Goal: Transaction & Acquisition: Obtain resource

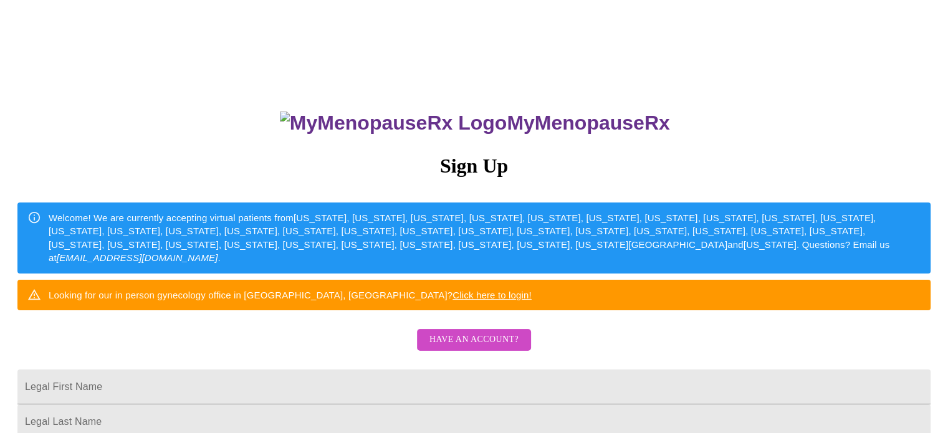
click at [449, 348] on span "Have an account?" at bounding box center [473, 340] width 89 height 16
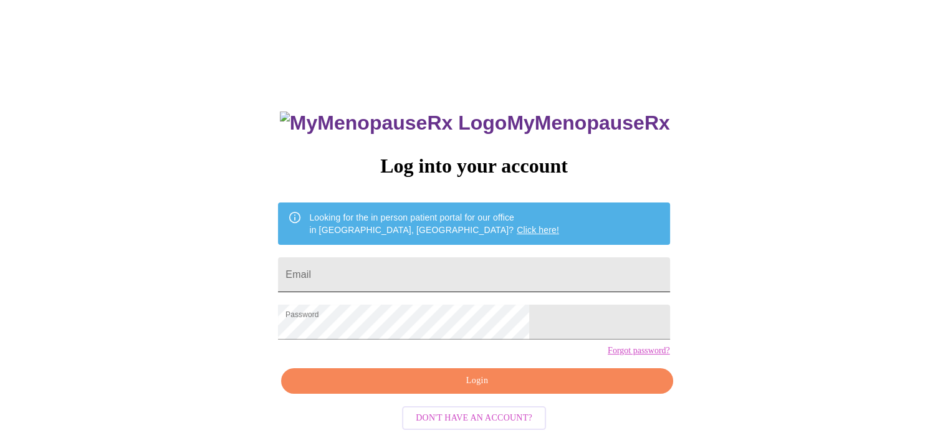
click at [417, 276] on input "Email" at bounding box center [473, 274] width 391 height 35
type input "[EMAIL_ADDRESS][DOMAIN_NAME]"
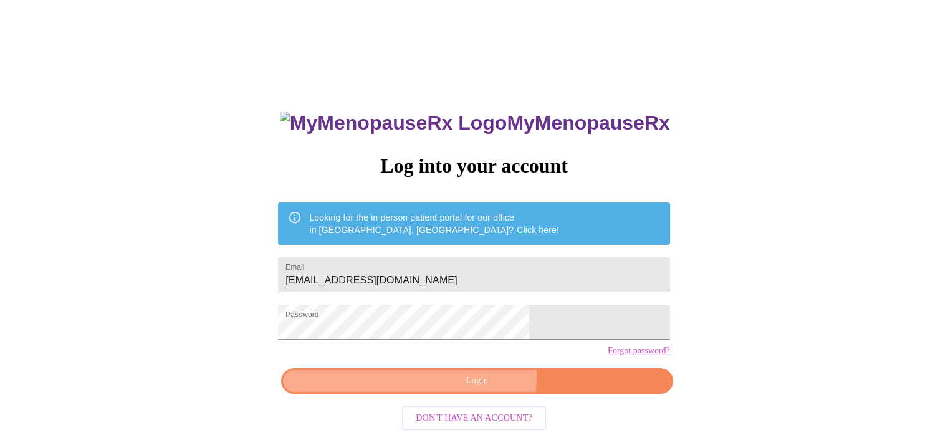
click at [478, 389] on span "Login" at bounding box center [476, 381] width 363 height 16
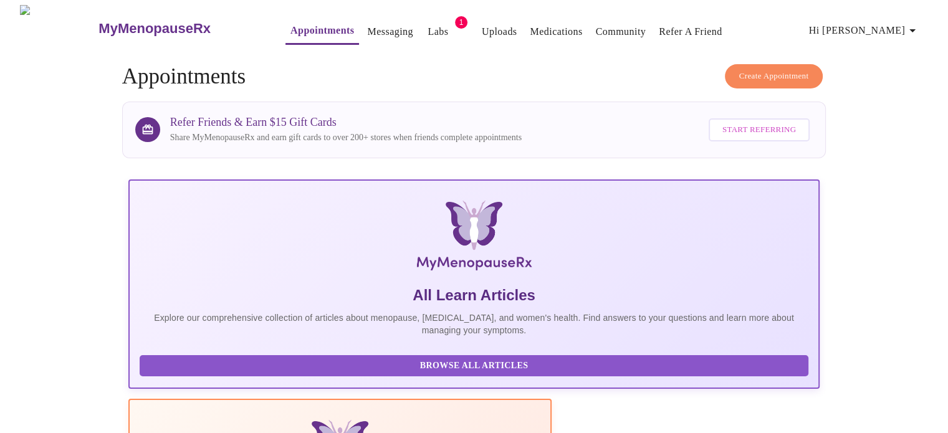
click at [427, 23] on link "Labs" at bounding box center [437, 31] width 21 height 17
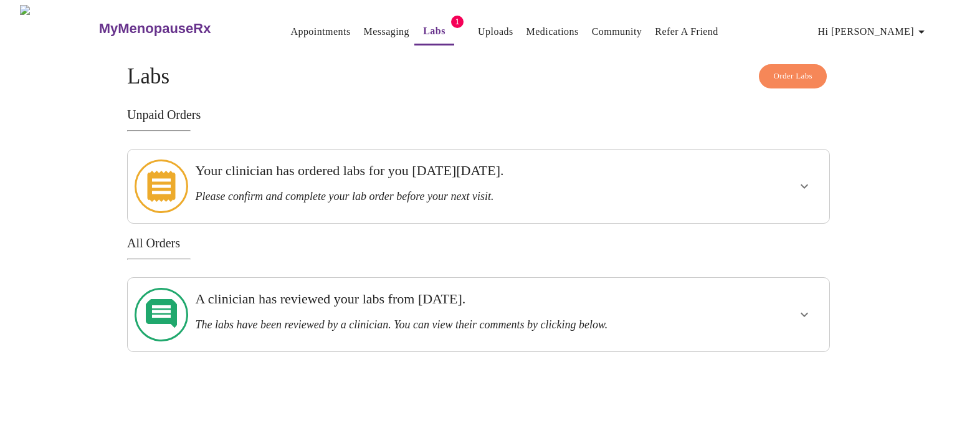
click at [806, 179] on icon "show more" at bounding box center [804, 186] width 15 height 15
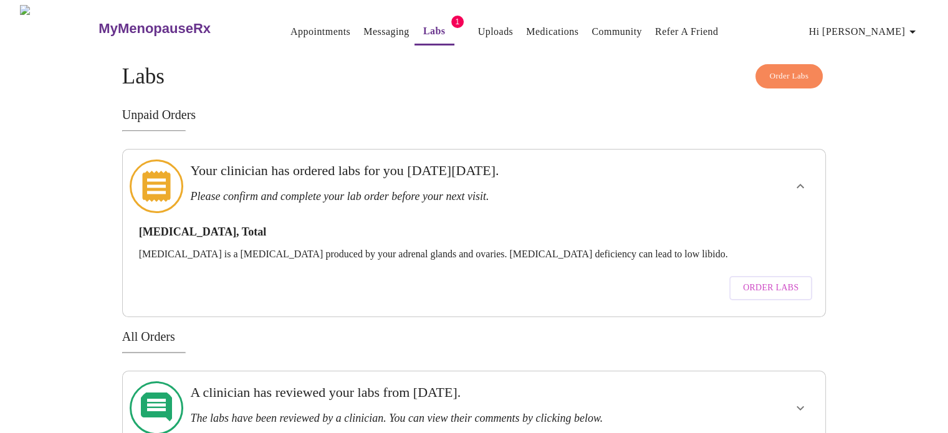
click at [843, 194] on div "Order Labs Labs Unpaid Orders Your clinician has ordered labs for you [DATE][DA…" at bounding box center [473, 254] width 797 height 381
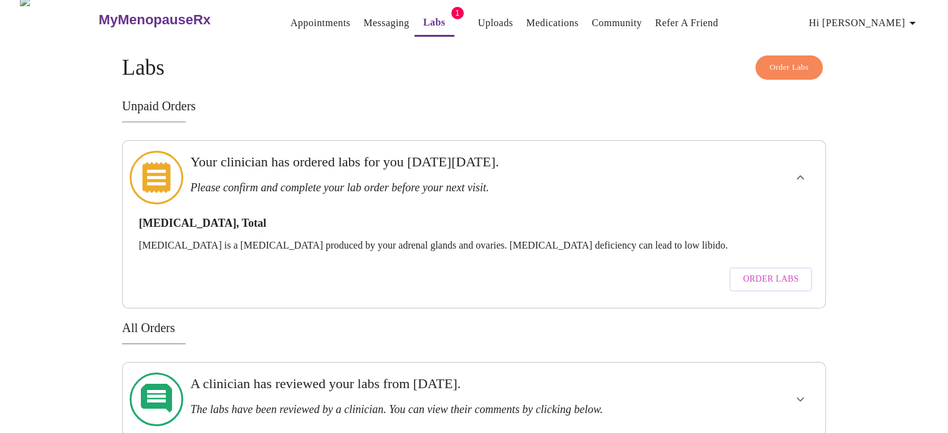
scroll to position [9, 0]
click at [756, 271] on span "Order Labs" at bounding box center [770, 279] width 55 height 16
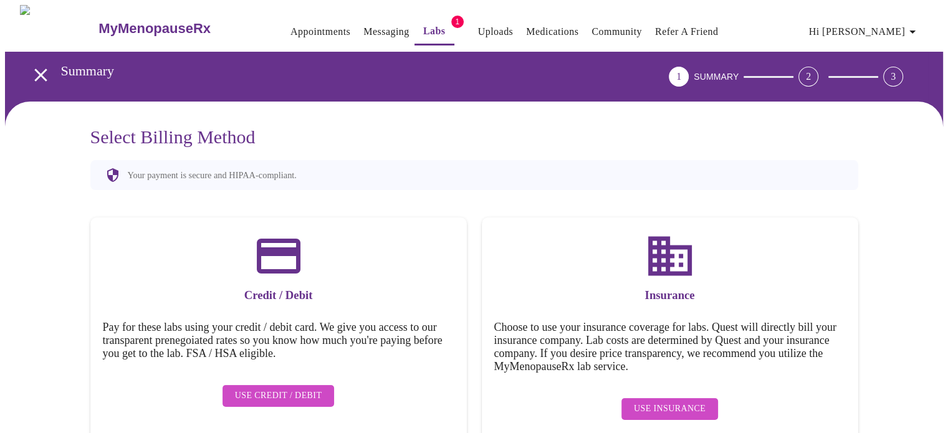
scroll to position [22, 0]
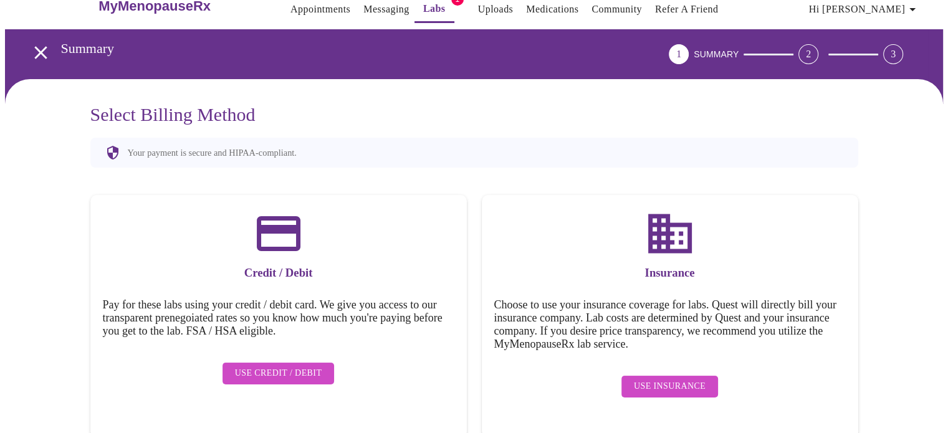
click at [34, 46] on icon "open drawer" at bounding box center [40, 52] width 12 height 12
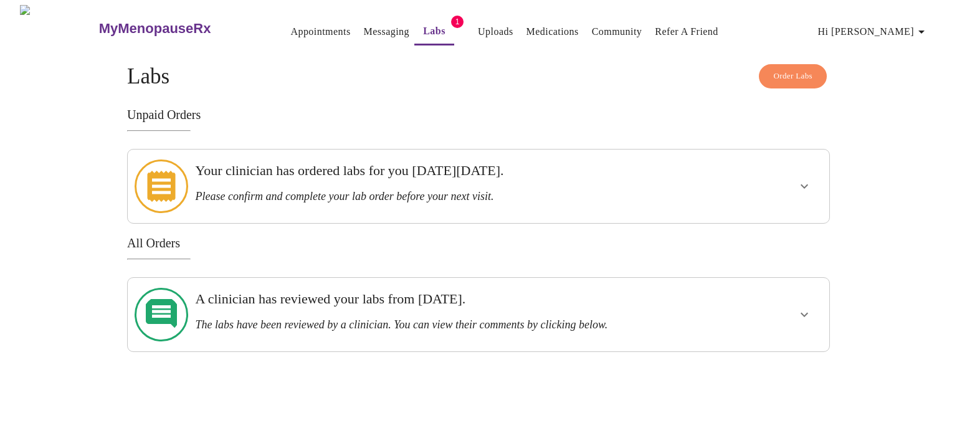
click at [544, 23] on link "Medications" at bounding box center [552, 31] width 52 height 17
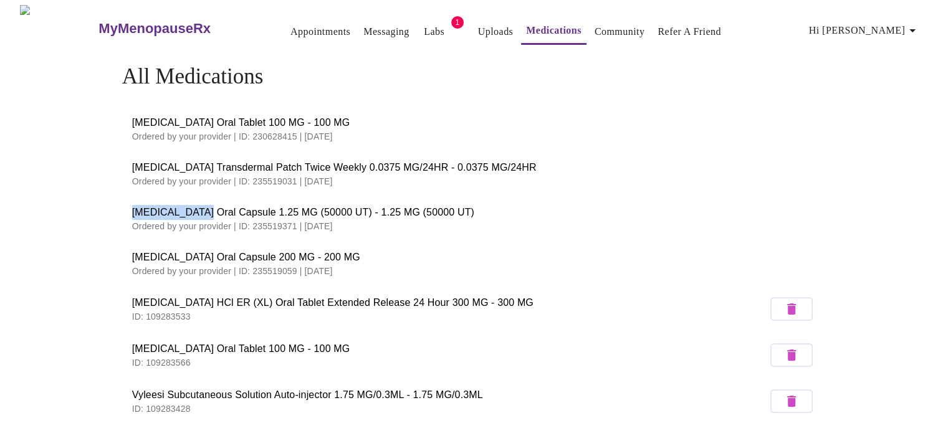
drag, startPoint x: 133, startPoint y: 204, endPoint x: 196, endPoint y: 205, distance: 62.3
click at [196, 205] on span "[MEDICAL_DATA] Oral Capsule 1.25 MG (50000 UT) - 1.25 MG (50000 UT)" at bounding box center [474, 212] width 684 height 15
copy span "[MEDICAL_DATA]"
click at [424, 26] on link "Labs" at bounding box center [434, 31] width 21 height 17
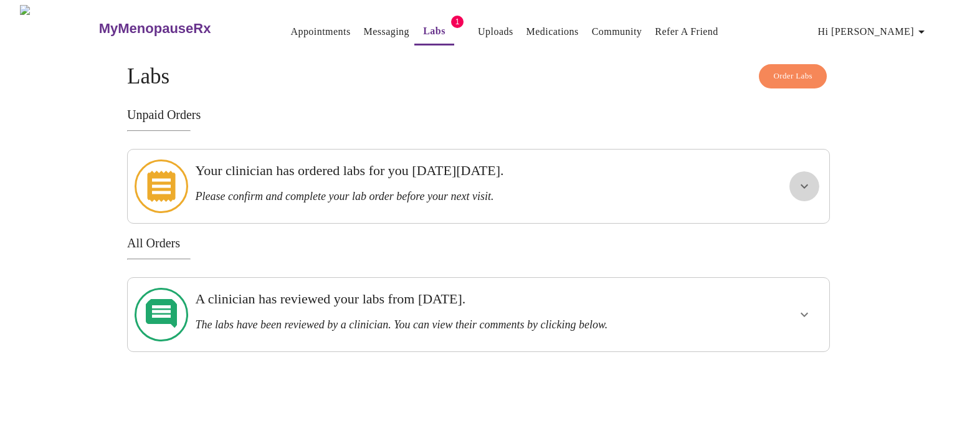
click at [811, 179] on icon "show more" at bounding box center [804, 186] width 15 height 15
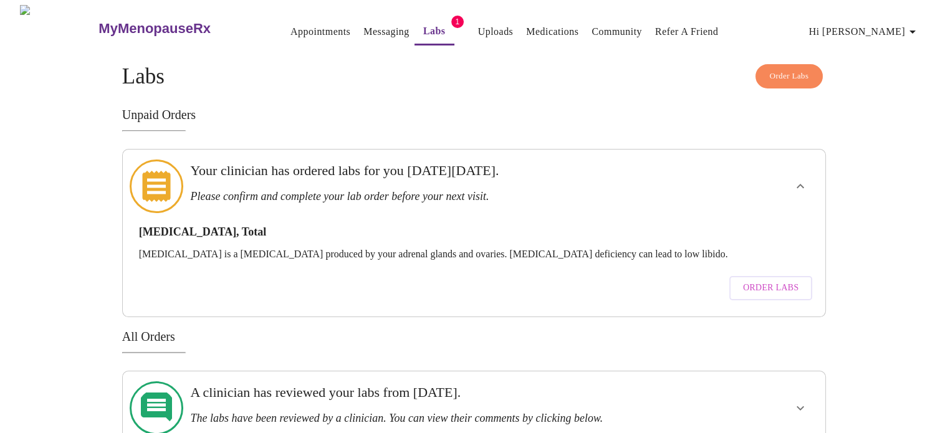
click at [782, 280] on span "Order Labs" at bounding box center [770, 288] width 55 height 16
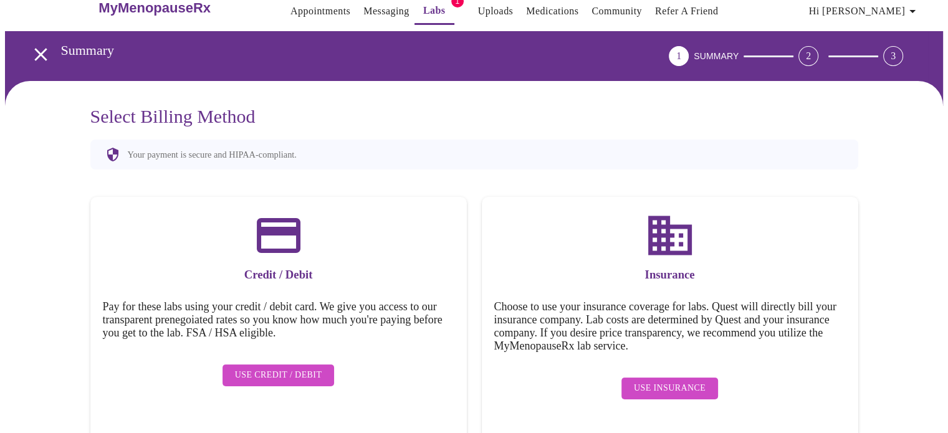
scroll to position [22, 0]
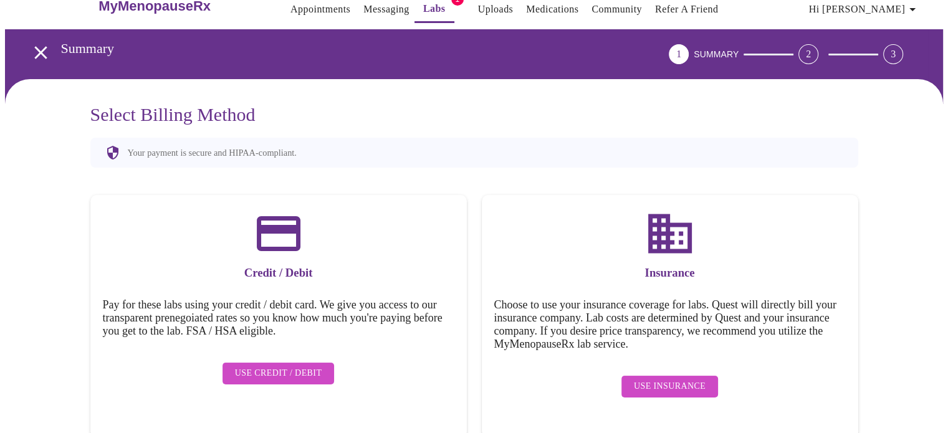
click at [688, 379] on span "Use Insurance" at bounding box center [670, 387] width 72 height 16
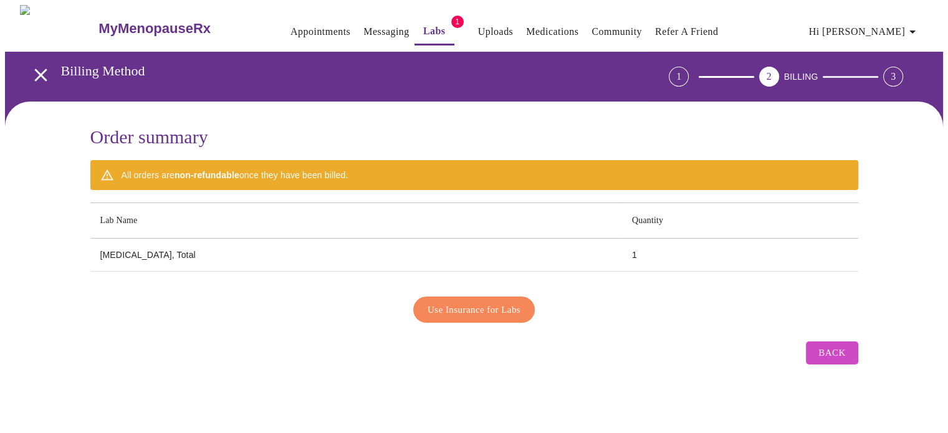
scroll to position [0, 0]
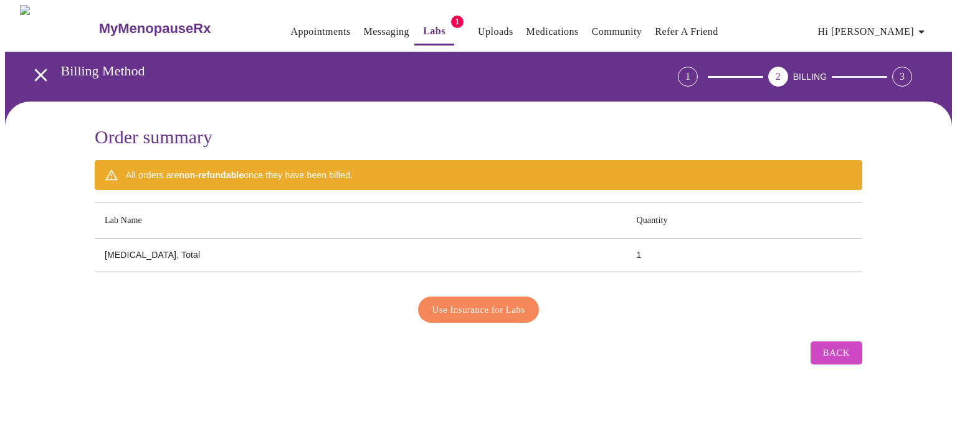
click at [498, 305] on span "Use Insurance for Labs" at bounding box center [478, 310] width 93 height 16
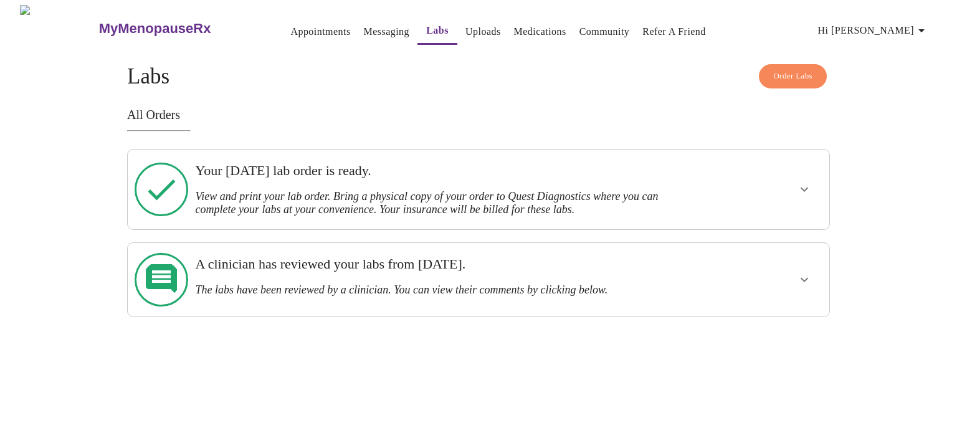
click at [800, 187] on icon "show more" at bounding box center [804, 189] width 15 height 15
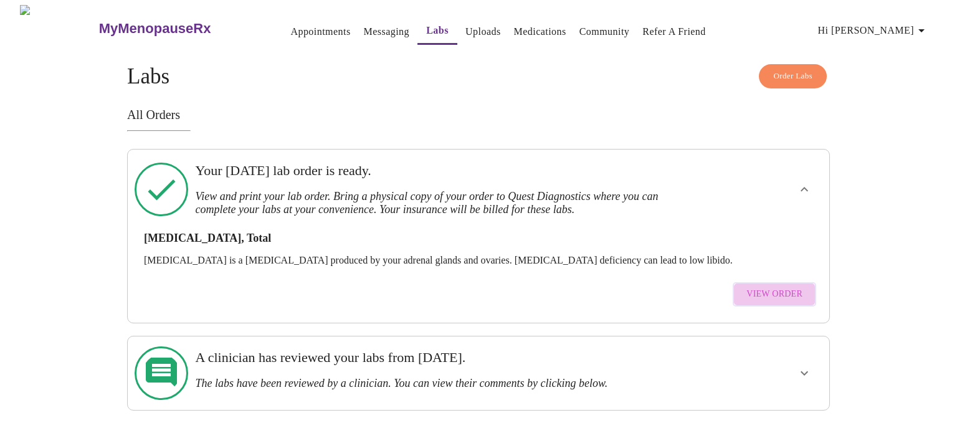
click at [785, 287] on span "View Order" at bounding box center [774, 295] width 56 height 16
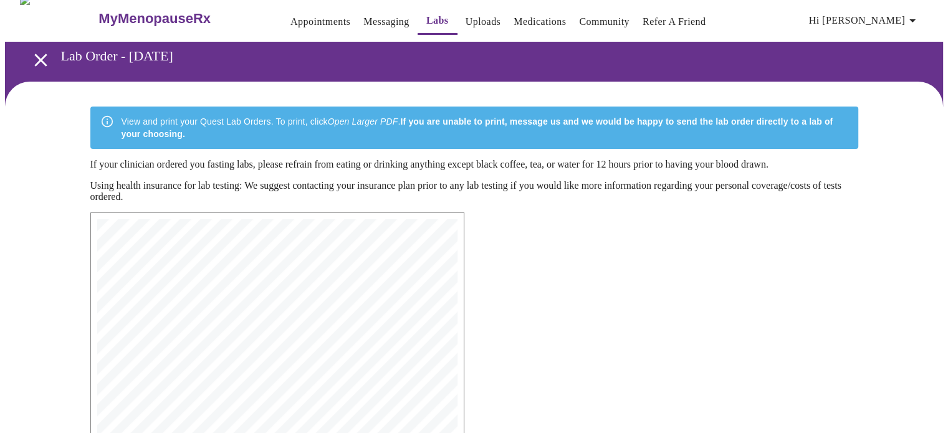
scroll to position [2, 0]
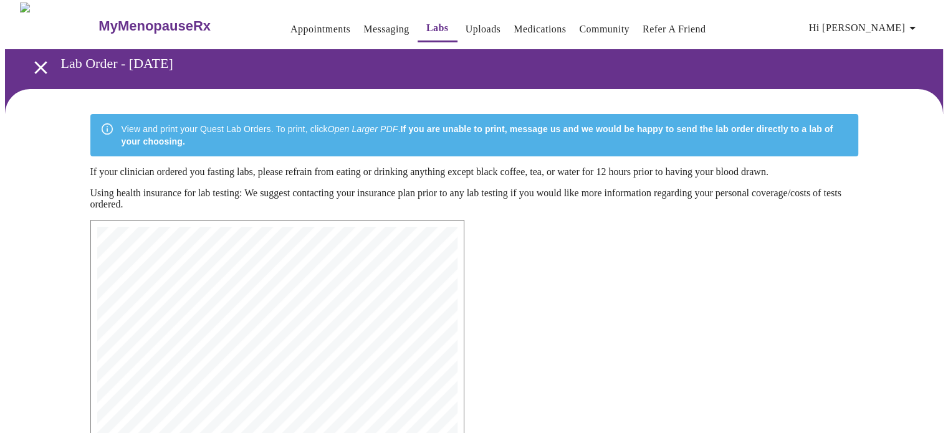
click at [35, 60] on icon "open drawer" at bounding box center [41, 68] width 22 height 22
